Goal: Task Accomplishment & Management: Complete application form

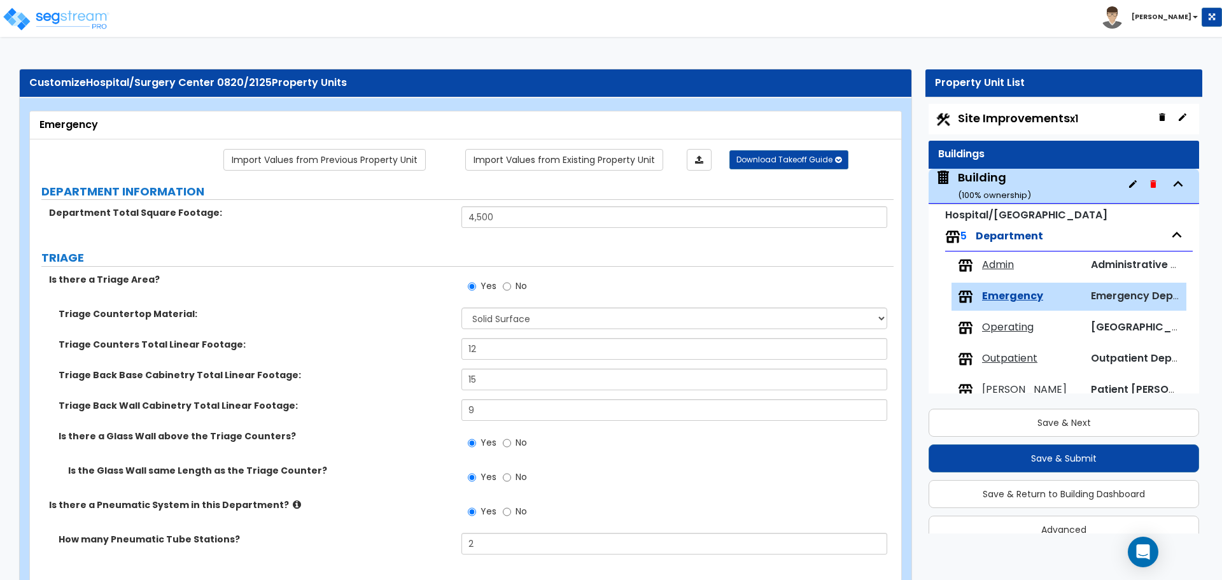
select select "2"
select select "3"
select select "1"
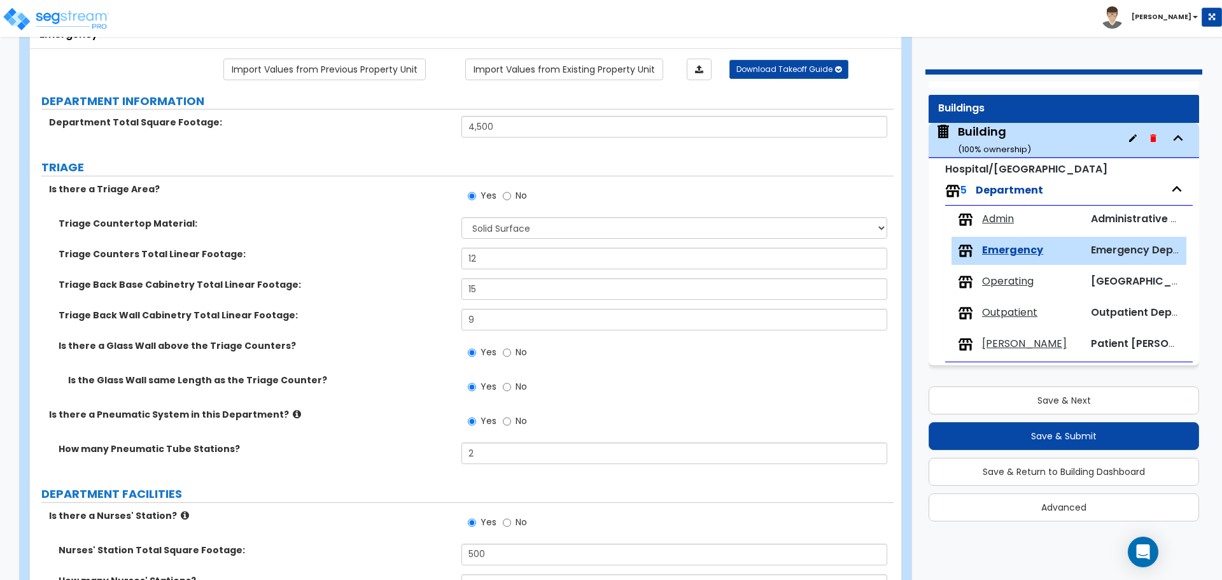
scroll to position [89, 0]
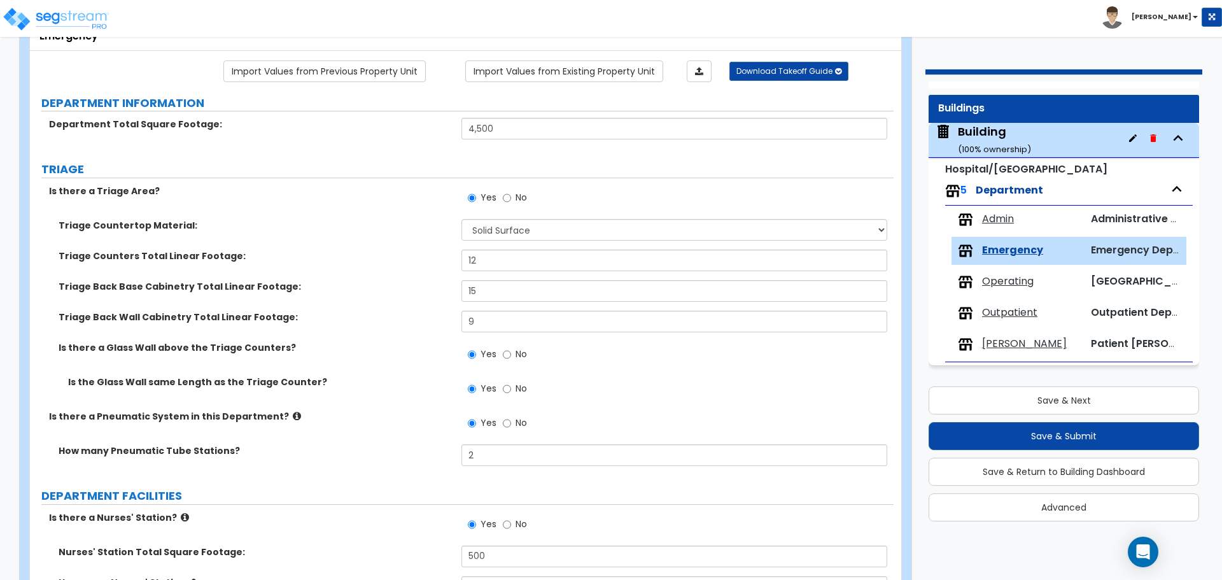
click at [559, 17] on div "Toggle navigation [PERSON_NAME]" at bounding box center [611, 18] width 1222 height 37
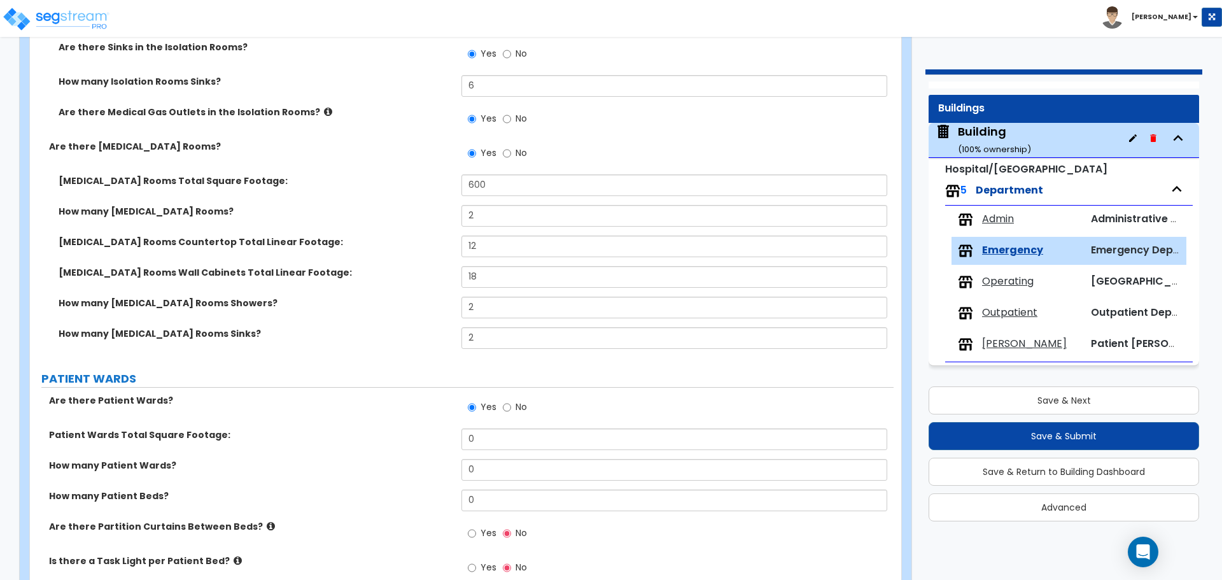
scroll to position [1460, 0]
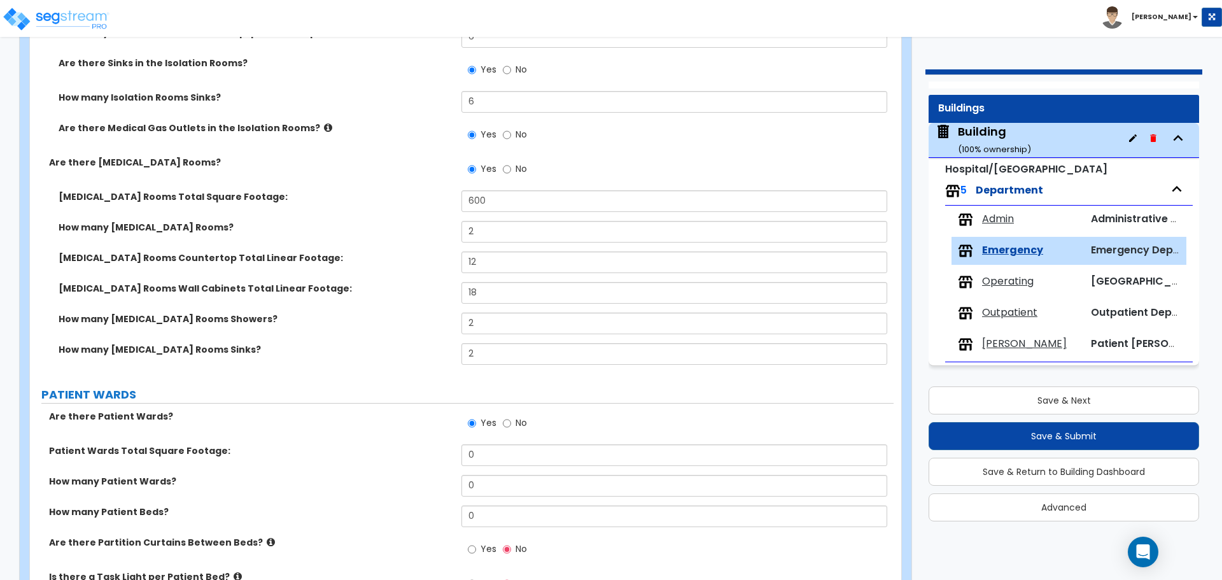
click at [658, 30] on div "Toggle navigation [PERSON_NAME]" at bounding box center [611, 18] width 1222 height 37
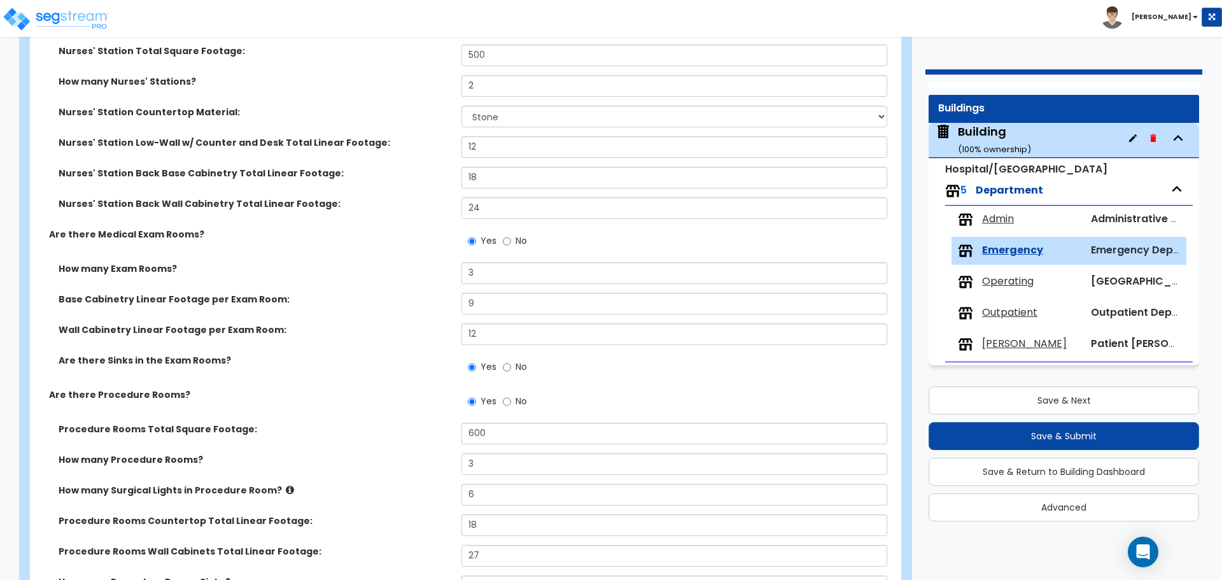
scroll to position [408, 0]
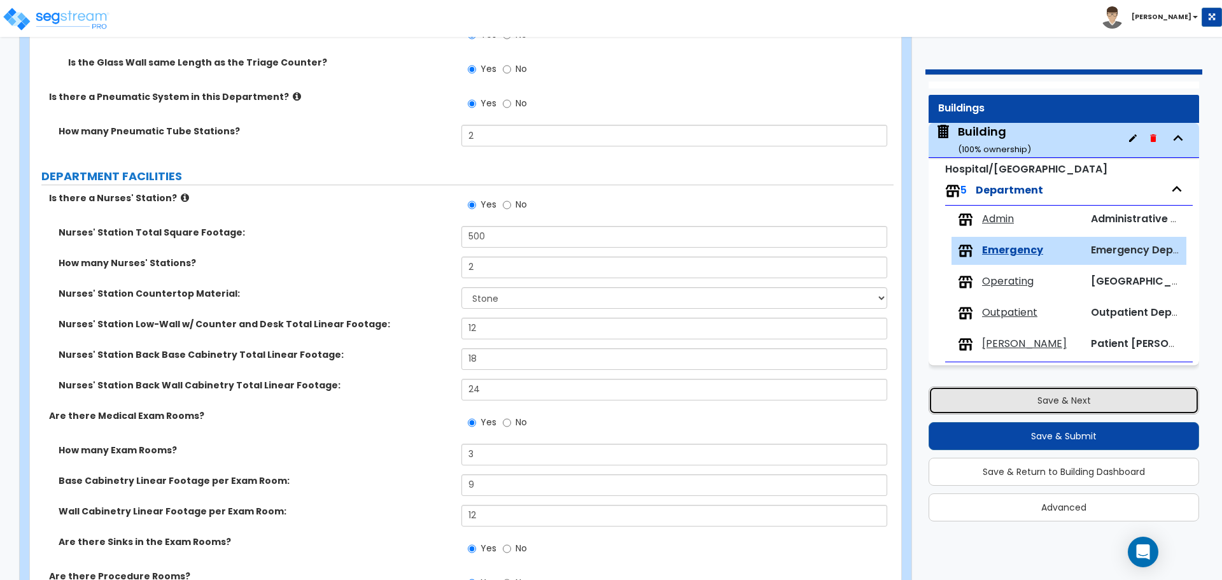
click at [983, 388] on button "Save & Next" at bounding box center [1064, 400] width 271 height 28
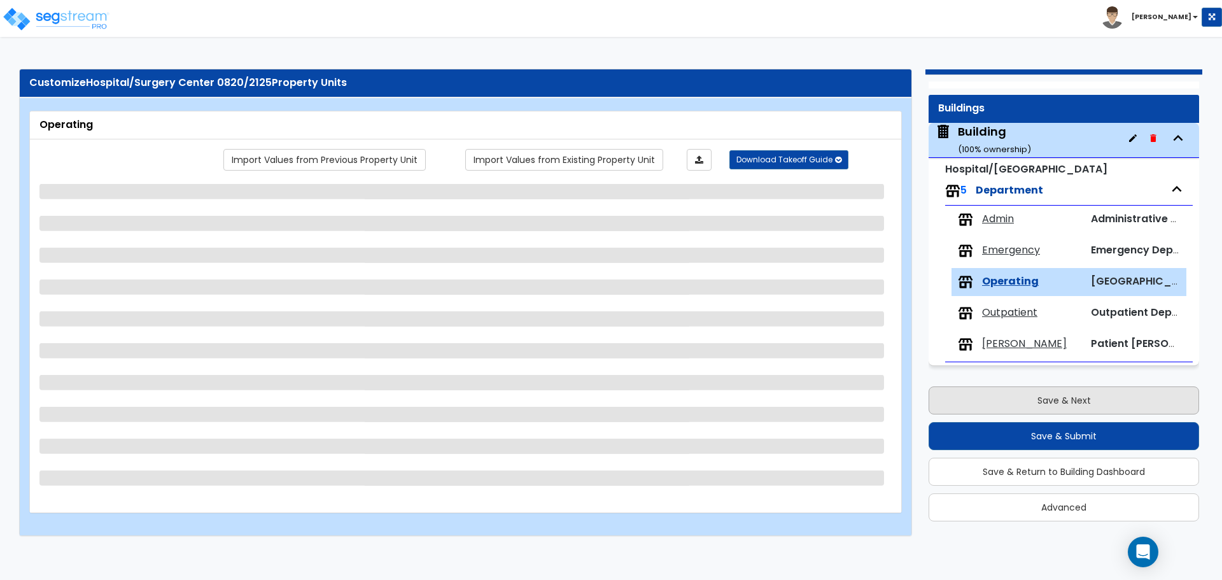
scroll to position [0, 0]
select select "1"
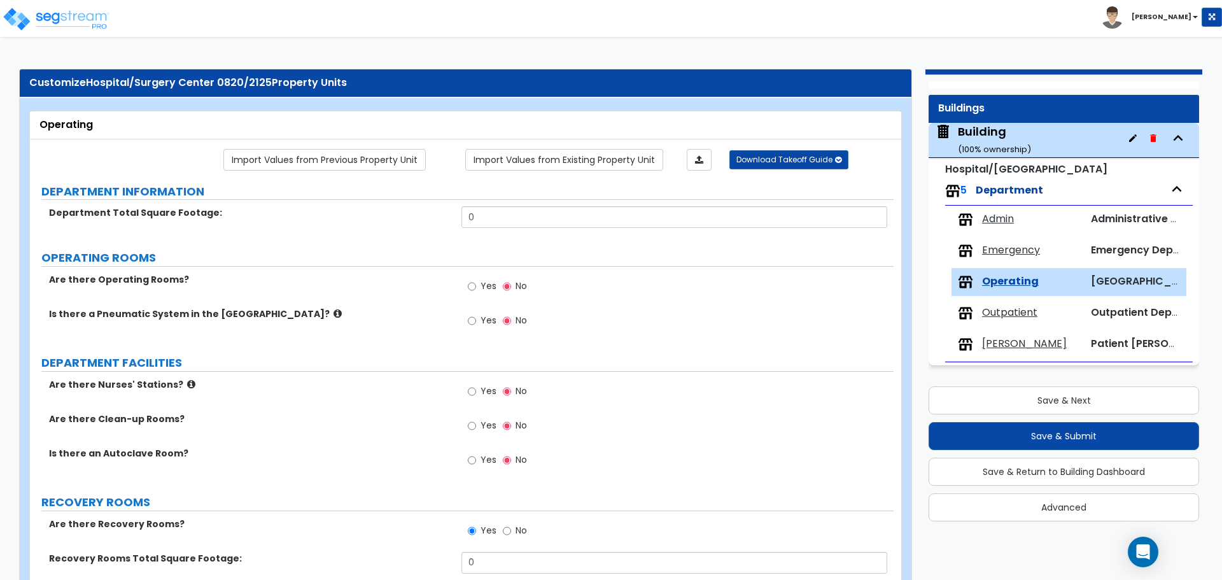
click at [1172, 14] on b "[PERSON_NAME]" at bounding box center [1162, 17] width 60 height 10
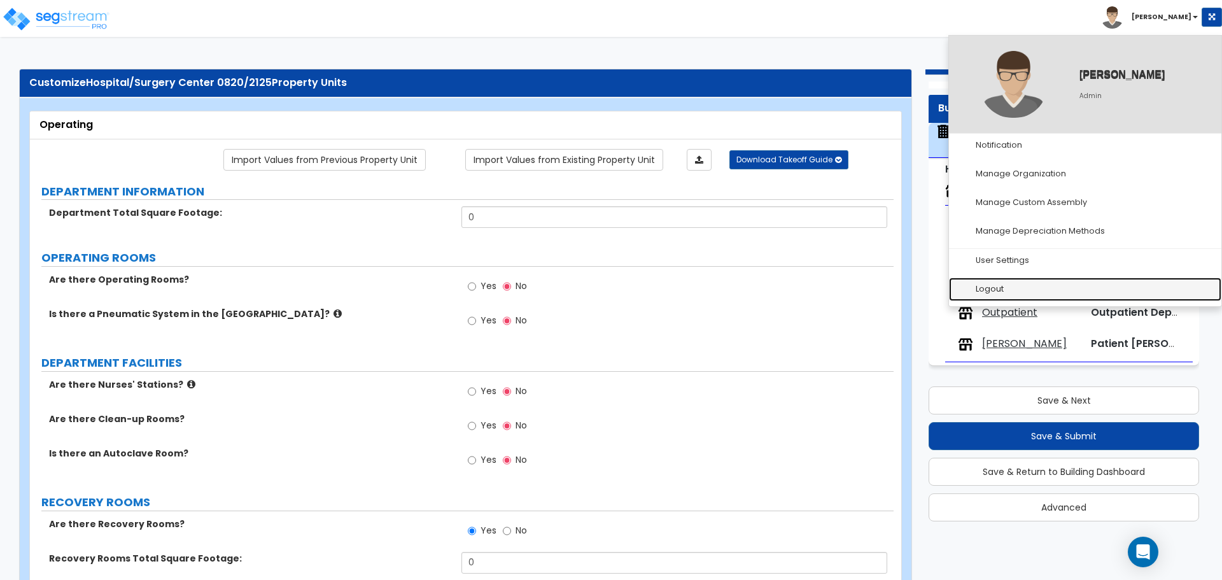
click at [1032, 280] on link "Logout" at bounding box center [1085, 290] width 273 height 24
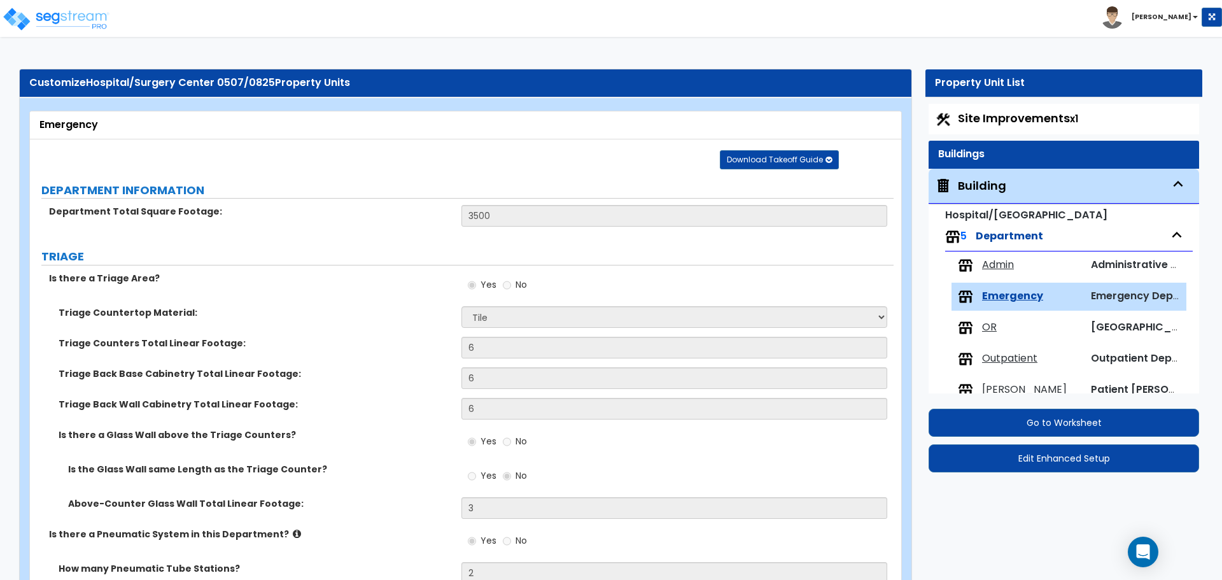
select select "6"
select select "1"
select select "2"
select select "1"
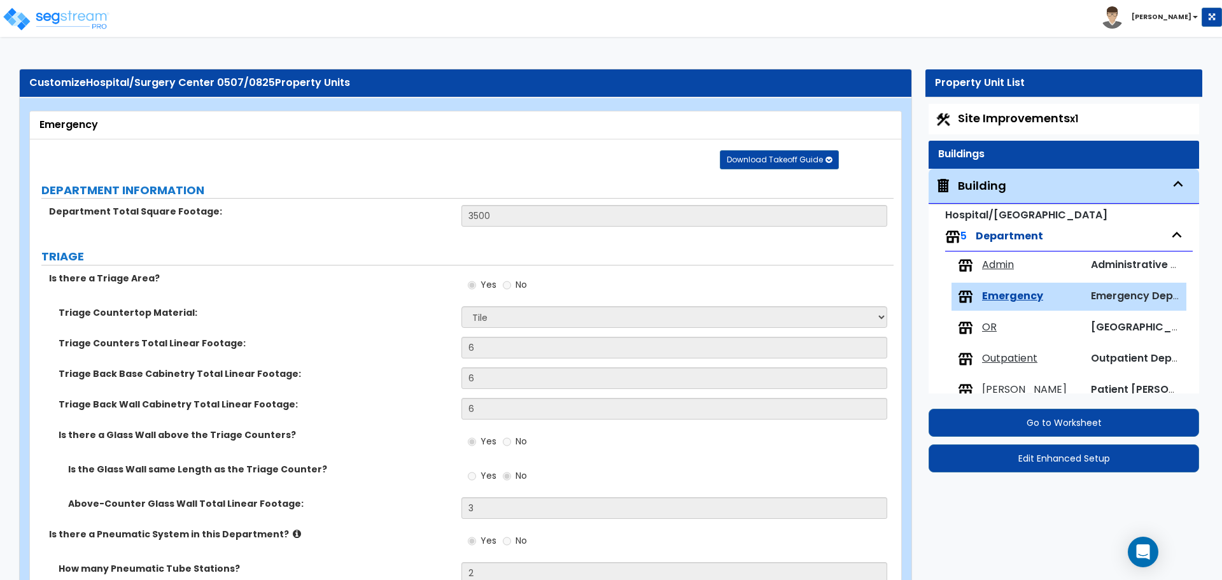
select select "2"
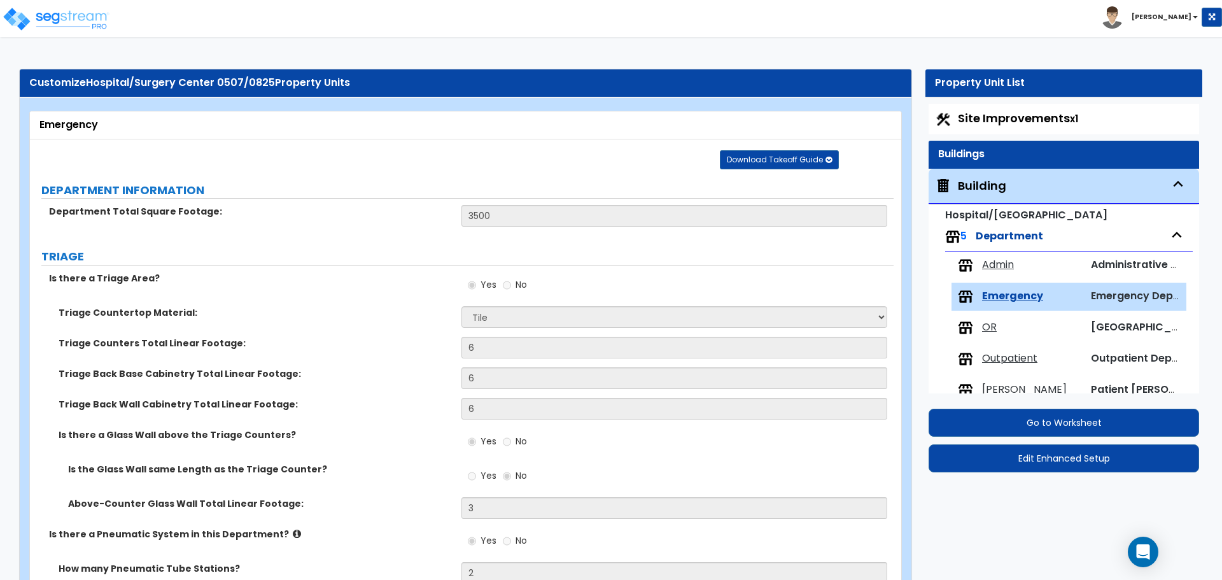
select select "1"
select select "4"
select select "3"
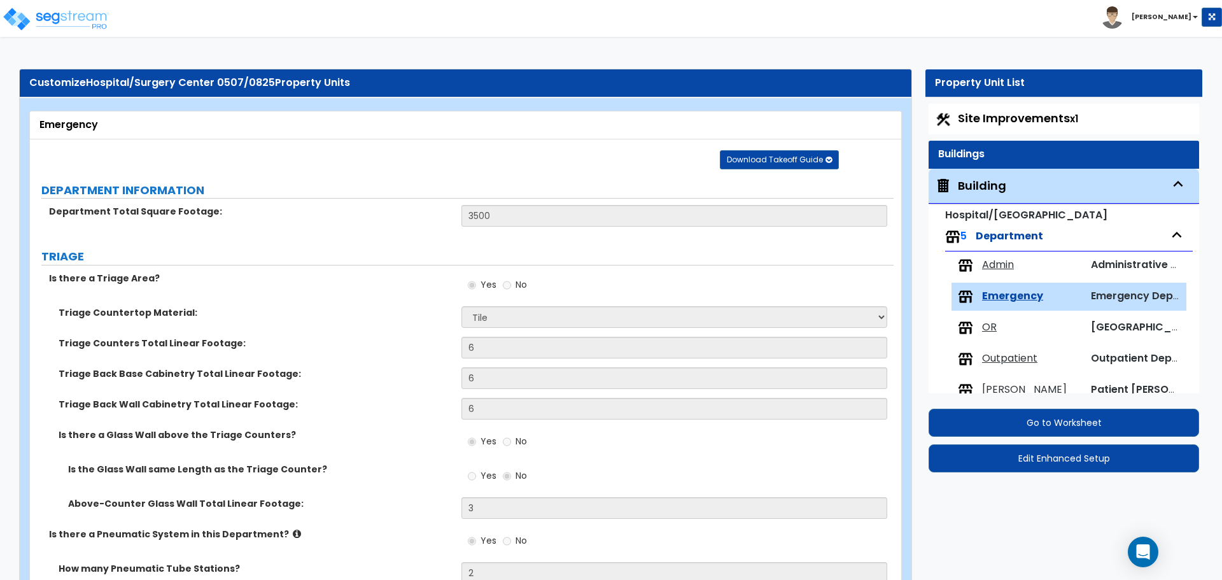
select select "2"
select select "1"
select select "7"
select select "1"
select select "3"
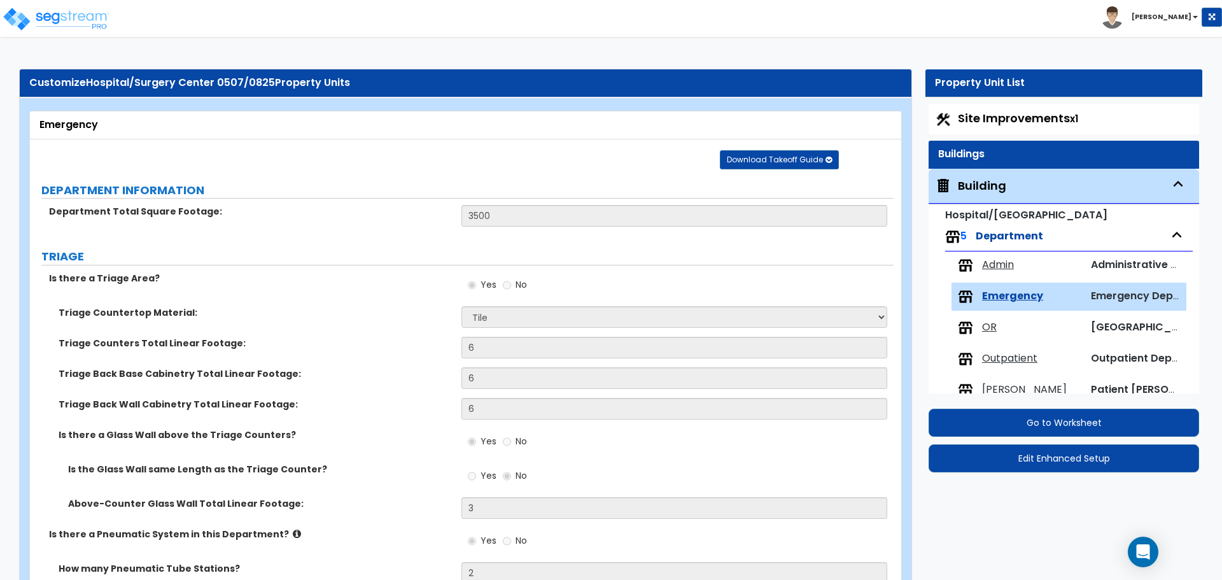
select select "1"
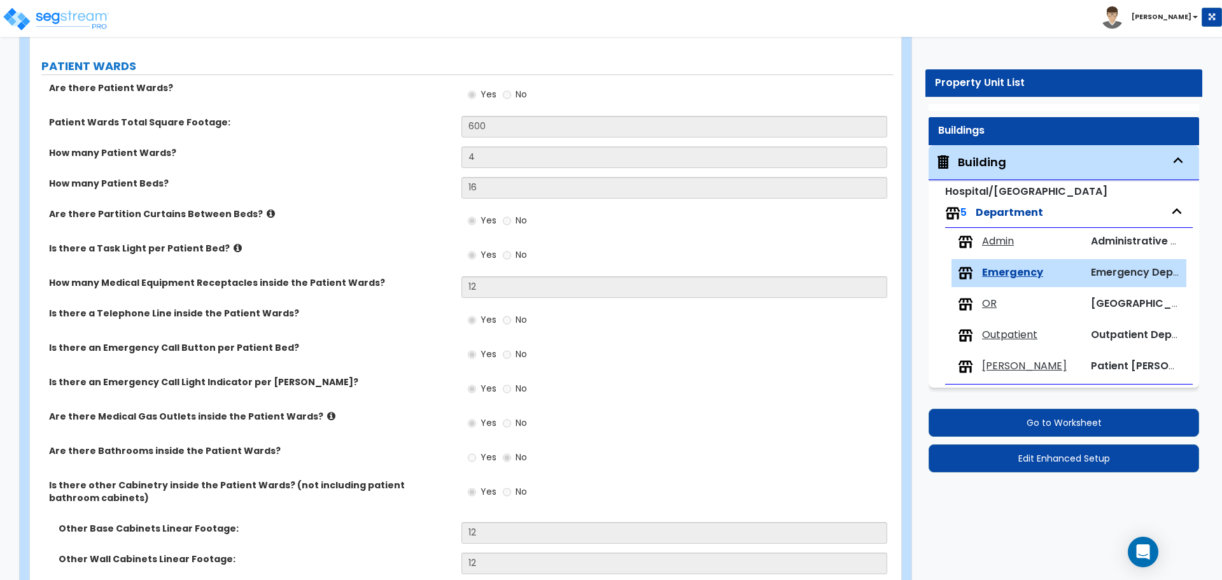
scroll to position [1640, 0]
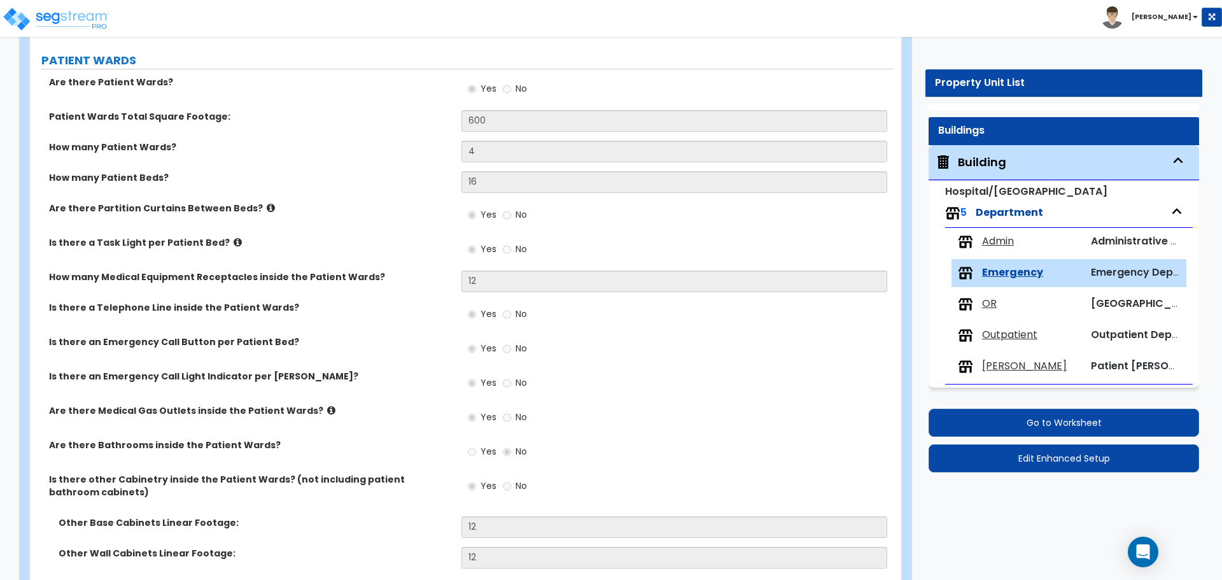
click at [681, 59] on label "PATIENT WARDS" at bounding box center [467, 60] width 853 height 17
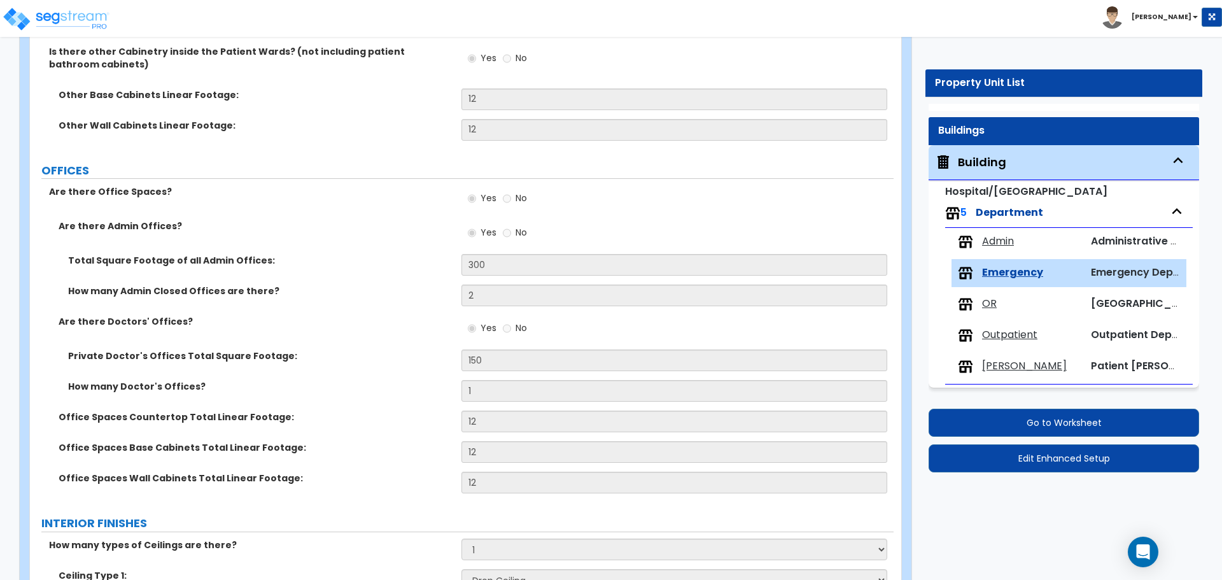
scroll to position [2069, 0]
click at [89, 29] on img at bounding box center [56, 18] width 108 height 25
